Goal: Transaction & Acquisition: Purchase product/service

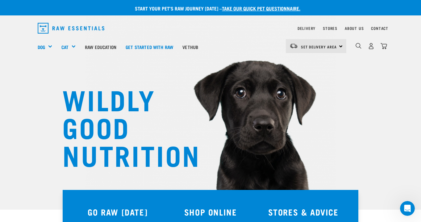
click at [321, 41] on div "Set Delivery Area North Island South Island" at bounding box center [316, 46] width 61 height 14
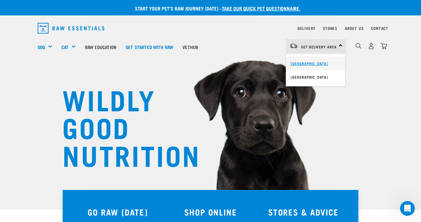
click at [313, 63] on link "[GEOGRAPHIC_DATA]" at bounding box center [315, 64] width 59 height 14
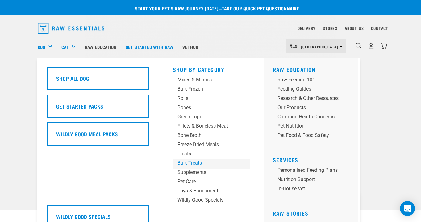
click at [191, 164] on div "Bulk Treats" at bounding box center [207, 163] width 58 height 7
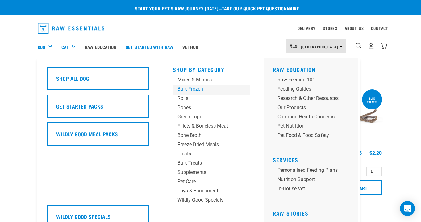
click at [201, 93] on div "Bulk Frozen" at bounding box center [207, 89] width 58 height 7
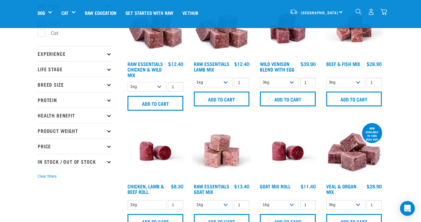
scroll to position [45, 0]
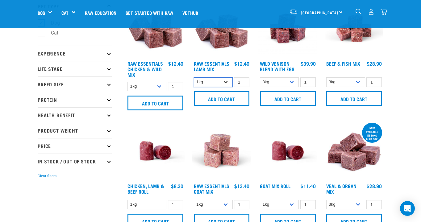
click at [221, 84] on select "1kg 3kg Bulk (10kg)" at bounding box center [213, 83] width 39 height 10
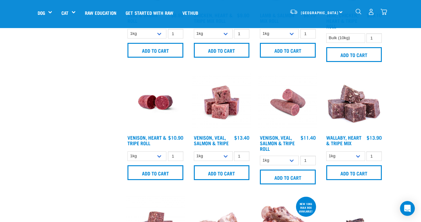
scroll to position [344, 0]
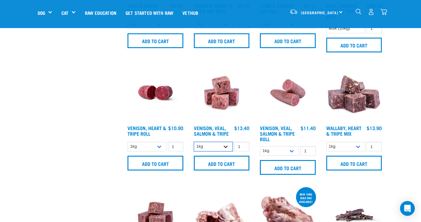
click at [226, 147] on select "1kg 3kg Bulk (18kg)" at bounding box center [213, 147] width 39 height 10
select select "327935"
click at [194, 142] on select "1kg 3kg Bulk (18kg)" at bounding box center [213, 147] width 39 height 10
click at [356, 145] on select "1kg 3kg Bulk (10kg)" at bounding box center [346, 147] width 39 height 10
select select "953"
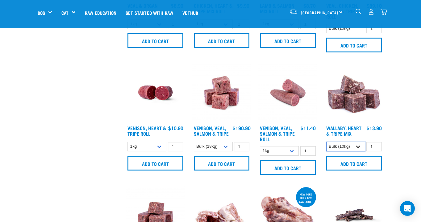
click at [327, 142] on select "1kg 3kg Bulk (10kg)" at bounding box center [346, 147] width 39 height 10
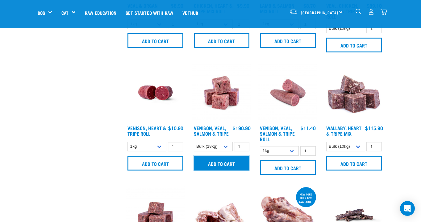
click at [210, 166] on input "Add to cart" at bounding box center [222, 163] width 56 height 15
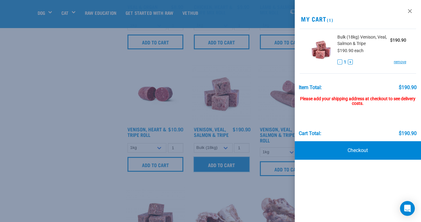
scroll to position [424, 0]
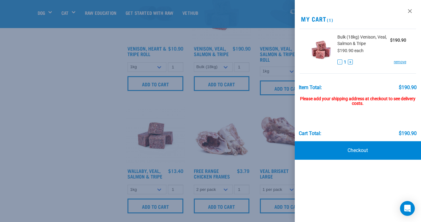
click at [161, 192] on div at bounding box center [210, 111] width 421 height 222
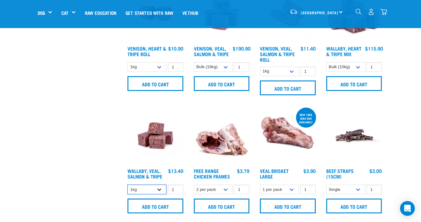
click at [161, 190] on select "1kg 3kg Bulk (18kg)" at bounding box center [147, 190] width 39 height 10
select select "278010"
click at [128, 185] on select "1kg 3kg Bulk (18kg)" at bounding box center [147, 190] width 39 height 10
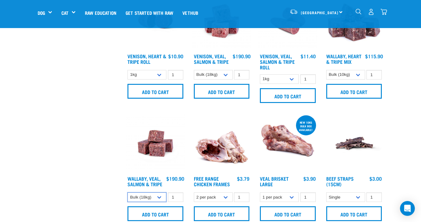
scroll to position [415, 0]
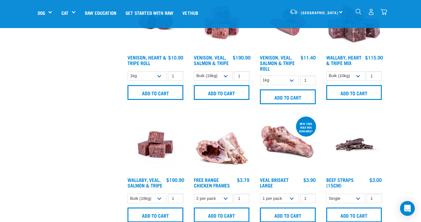
click at [387, 12] on img "dropdown navigation" at bounding box center [384, 12] width 6 height 6
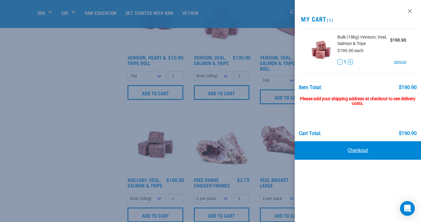
click at [352, 153] on link "Checkout" at bounding box center [358, 150] width 126 height 19
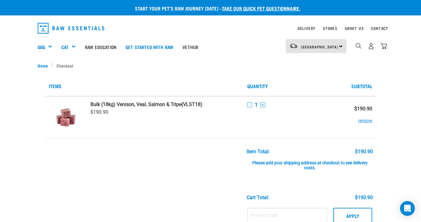
scroll to position [77, 0]
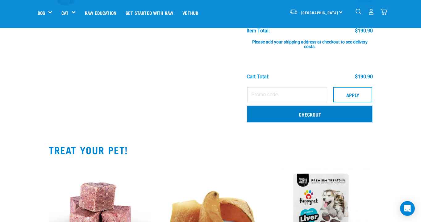
click at [332, 117] on link "Checkout" at bounding box center [309, 114] width 125 height 16
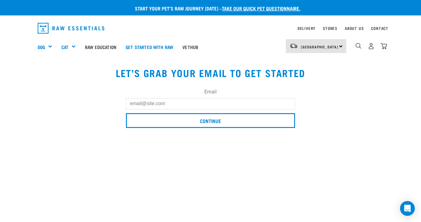
click at [227, 104] on input "Email" at bounding box center [210, 103] width 169 height 11
type input "[EMAIL_ADDRESS][DOMAIN_NAME]"
click at [126, 113] on input "Continue" at bounding box center [210, 120] width 169 height 15
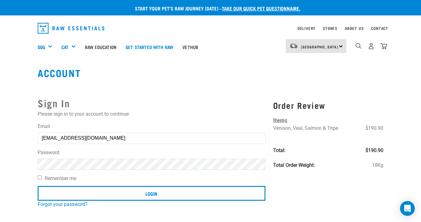
click at [38, 186] on input "Login" at bounding box center [152, 193] width 228 height 15
click at [48, 177] on label "Remember me" at bounding box center [152, 178] width 228 height 7
click at [42, 177] on input "Remember me" at bounding box center [40, 178] width 4 height 4
checkbox input "true"
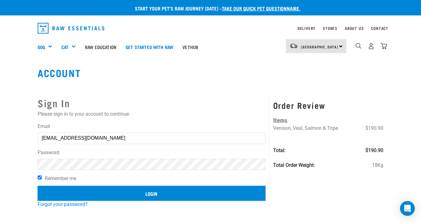
click at [53, 192] on input "Login" at bounding box center [152, 193] width 228 height 15
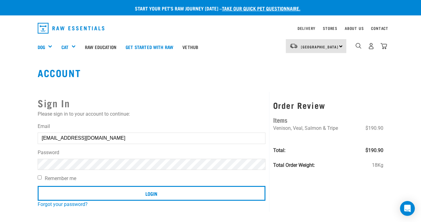
click at [14, 99] on button "delete" at bounding box center [11, 96] width 6 height 6
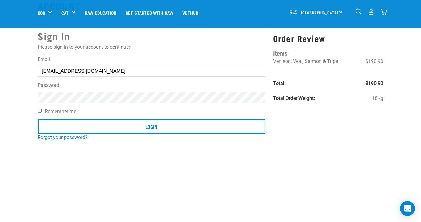
scroll to position [78, 0]
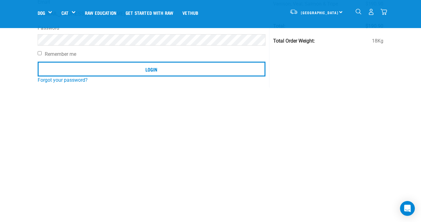
click at [0, 70] on article "Invalid username or password." at bounding box center [0, 111] width 0 height 222
click at [0, 83] on article "Invalid username or password." at bounding box center [0, 111] width 0 height 222
click at [65, 82] on link "Forgot your password?" at bounding box center [63, 80] width 50 height 6
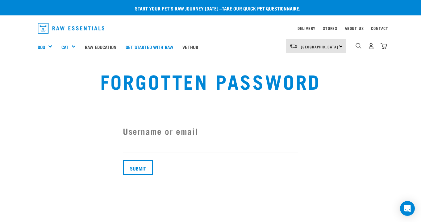
click at [136, 147] on input "Username or email" at bounding box center [210, 147] width 175 height 11
type input "[EMAIL_ADDRESS][DOMAIN_NAME]"
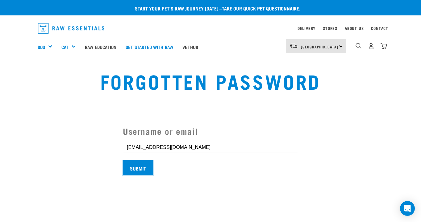
click at [140, 167] on input "Submit" at bounding box center [138, 168] width 30 height 15
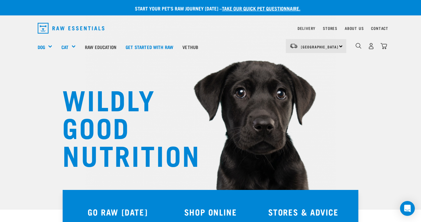
click at [383, 41] on div "1" at bounding box center [372, 46] width 32 height 14
click at [383, 47] on img "dropdown navigation" at bounding box center [384, 46] width 6 height 6
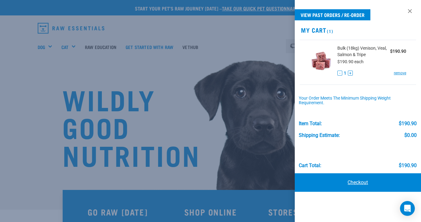
click at [360, 184] on link "Checkout" at bounding box center [358, 183] width 126 height 19
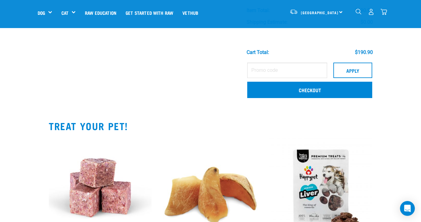
scroll to position [130, 0]
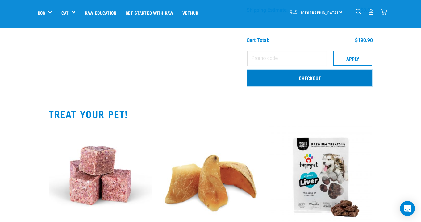
click at [333, 74] on link "Checkout" at bounding box center [309, 78] width 125 height 16
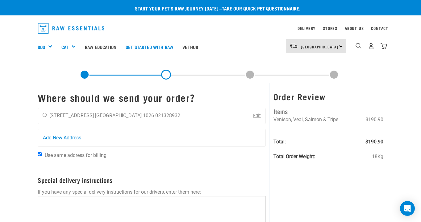
click at [151, 117] on div "Jessie Beasley 15 Beatrix Street Auckland 1026 021328932 Edit" at bounding box center [152, 116] width 228 height 16
click at [44, 114] on input "radio" at bounding box center [45, 115] width 4 height 4
radio input "true"
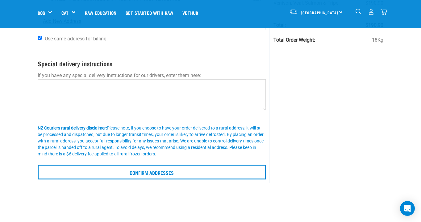
scroll to position [107, 0]
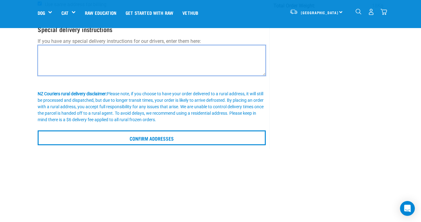
click at [125, 47] on textarea at bounding box center [152, 60] width 228 height 31
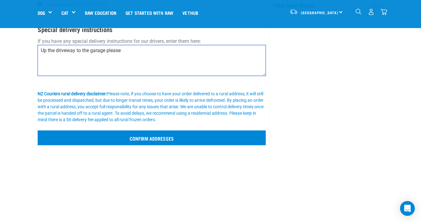
type textarea "Up the driveway to the garage please"
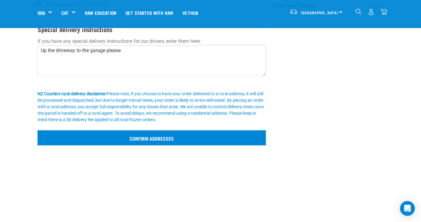
click at [150, 141] on input "Confirm addresses" at bounding box center [152, 138] width 228 height 15
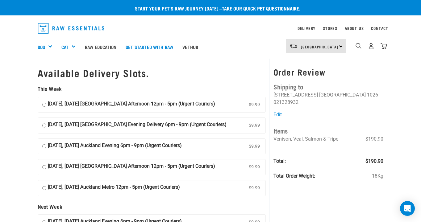
click at [44, 105] on input "[DATE], [DATE] [GEOGRAPHIC_DATA] Afternoon 12pm - 5pm (Urgent Couriers) $9.99" at bounding box center [44, 104] width 4 height 9
radio input "true"
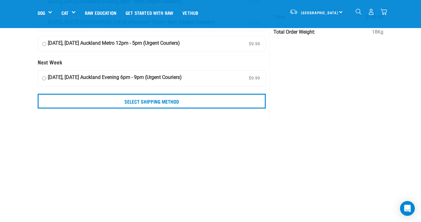
scroll to position [124, 0]
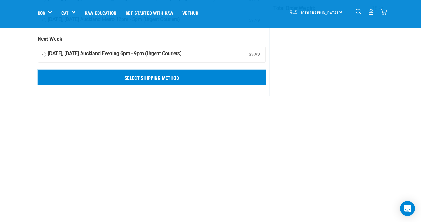
click at [189, 76] on input "Select Shipping Method" at bounding box center [152, 77] width 228 height 15
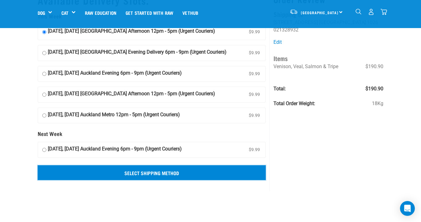
scroll to position [0, 0]
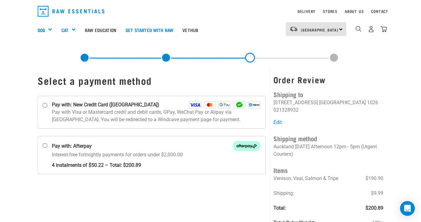
scroll to position [18, 0]
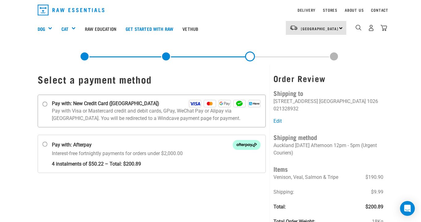
click at [44, 103] on input "Pay with: New Credit Card ([GEOGRAPHIC_DATA])" at bounding box center [45, 104] width 5 height 5
radio input "true"
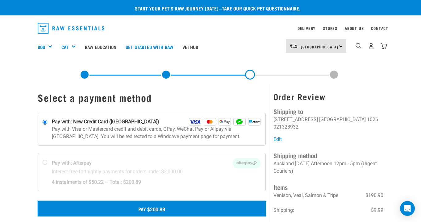
click at [97, 208] on button "Pay $200.89" at bounding box center [152, 208] width 228 height 15
click at [187, 208] on button "Pay $200.89" at bounding box center [152, 208] width 228 height 15
